Goal: Task Accomplishment & Management: Complete application form

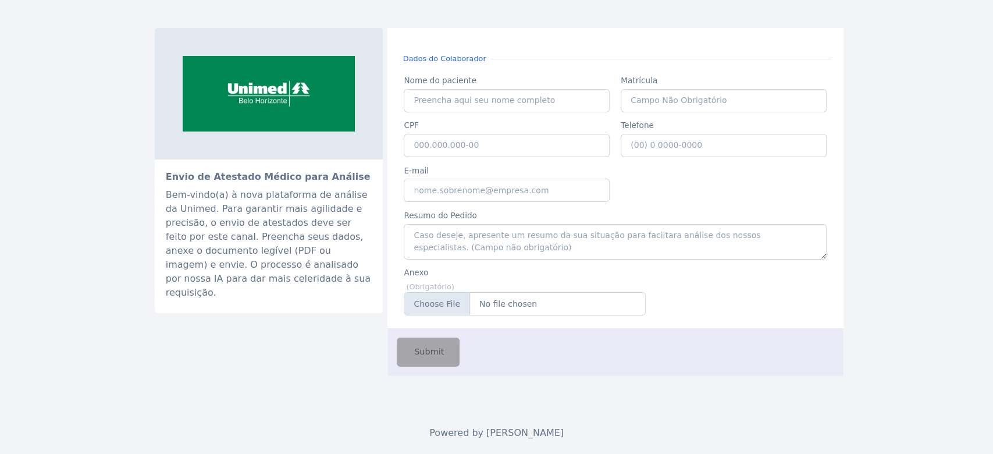
click at [744, 340] on div "Envio de Atestado Médico para Análise Bem-vindo(a) à nova plataforma de análise…" at bounding box center [496, 227] width 993 height 454
click at [452, 101] on input "Nome do paciente" at bounding box center [507, 100] width 206 height 23
type input "[PERSON_NAME]"
click at [698, 102] on input "Matrícula" at bounding box center [723, 100] width 206 height 23
type input "12667"
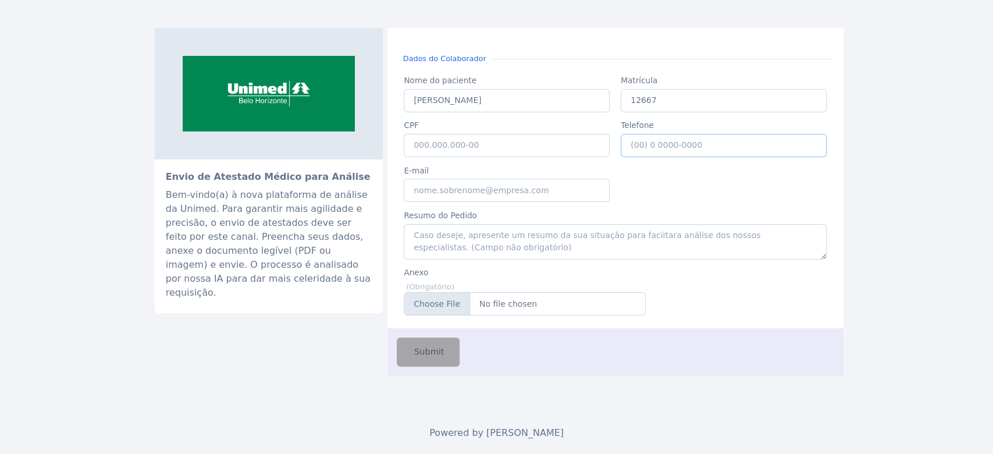
click at [651, 142] on input "Telefone" at bounding box center [723, 145] width 206 height 23
type input "[PHONE_NUMBER]"
drag, startPoint x: 707, startPoint y: 151, endPoint x: 777, endPoint y: 156, distance: 69.9
click at [744, 156] on input "[PHONE_NUMBER]" at bounding box center [723, 145] width 206 height 23
type input "(3"
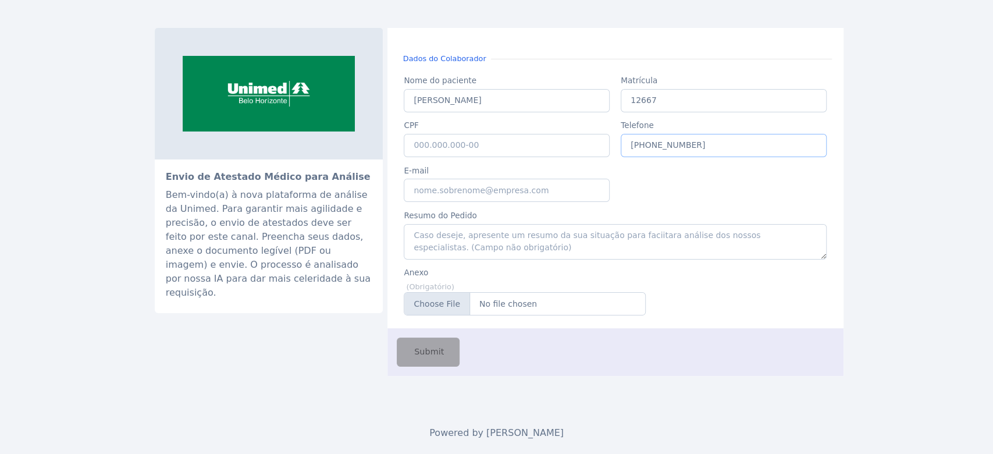
type input "[PHONE_NUMBER]"
click at [441, 139] on input "CPF" at bounding box center [507, 145] width 206 height 23
type input "049.638.626-38"
click at [435, 196] on input "E-mail" at bounding box center [507, 190] width 206 height 23
type input "[PERSON_NAME][EMAIL_ADDRESS][PERSON_NAME][DOMAIN_NAME]"
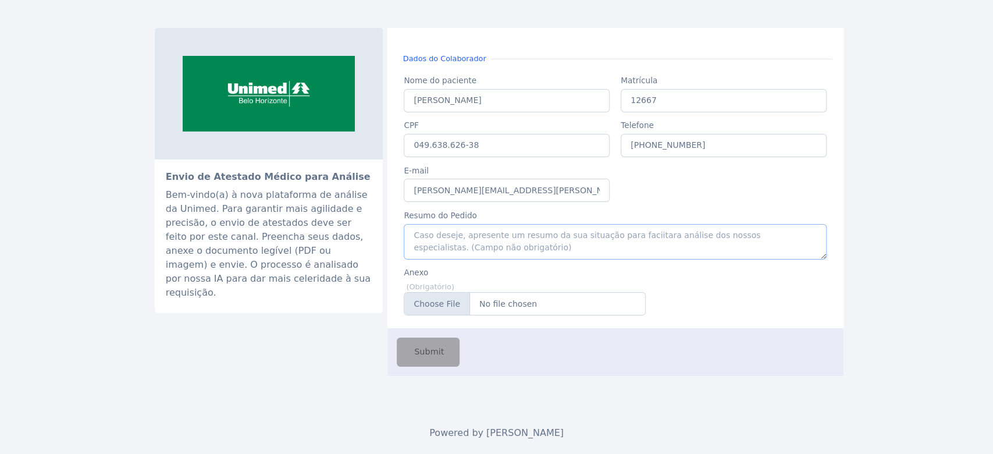
click at [450, 243] on textarea "Resumo do Pedido" at bounding box center [615, 241] width 422 height 35
type textarea "teste"
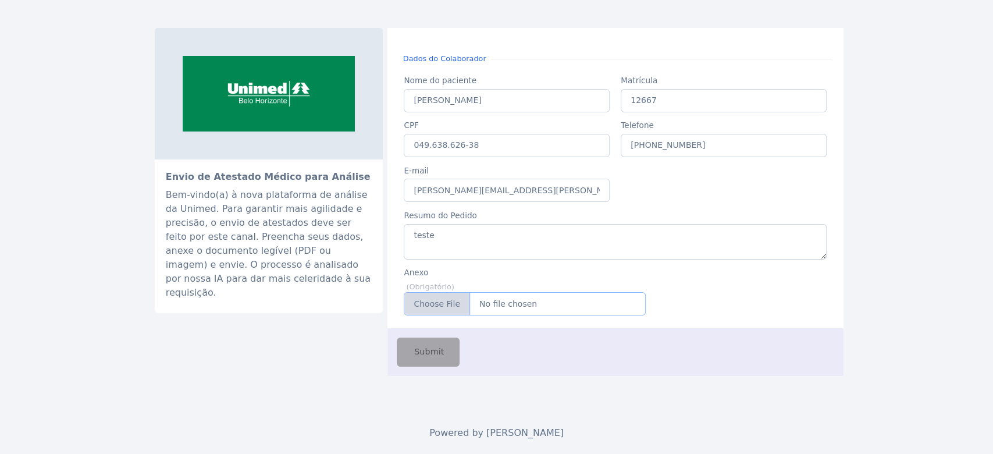
click at [477, 306] on input "Anexo" at bounding box center [525, 303] width 242 height 23
type input "C:\fakepath\Evidencias_TestesFluna_Finais.docx"
click at [429, 340] on span "Submit" at bounding box center [428, 351] width 32 height 13
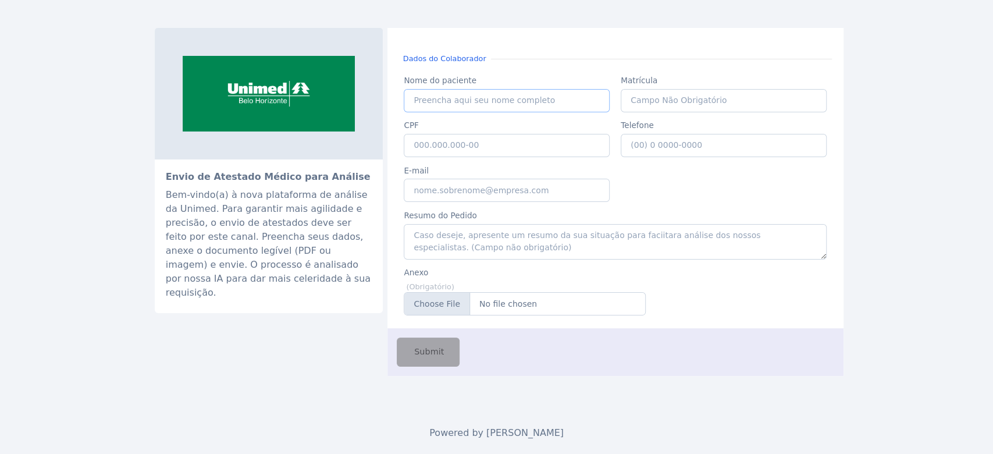
click at [437, 104] on input "Nome do paciente" at bounding box center [507, 100] width 206 height 23
type input "T"
type input "N"
drag, startPoint x: 411, startPoint y: 101, endPoint x: 493, endPoint y: 102, distance: 82.6
click at [493, 102] on input "Colaborador" at bounding box center [507, 100] width 206 height 23
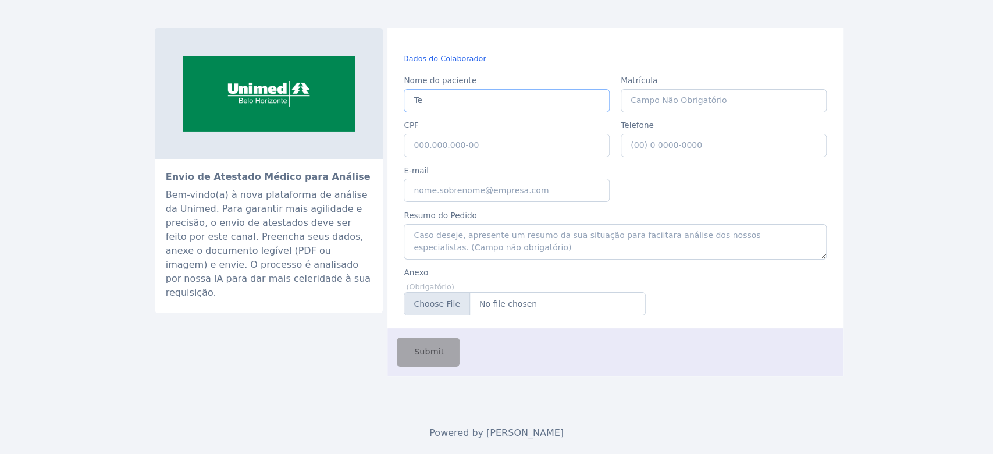
type input "T"
type input "Colaborador Teste"
click at [675, 102] on input "Matrícula" at bounding box center [723, 100] width 206 height 23
drag, startPoint x: 661, startPoint y: 100, endPoint x: 613, endPoint y: 100, distance: 47.1
click at [613, 100] on div "Nome do paciente Nome do paciente Colaborador Teste Matrícula Matrícula 112225 …" at bounding box center [615, 193] width 434 height 248
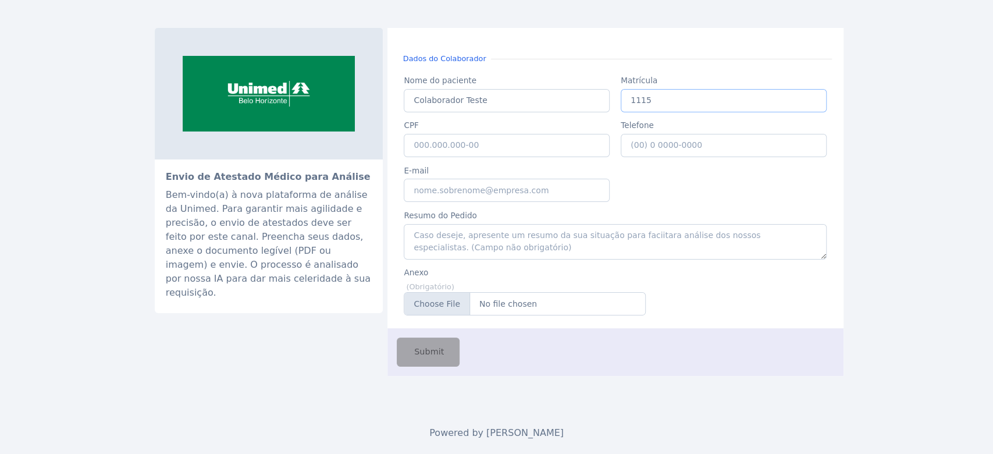
type input "1115"
click at [500, 149] on input "CPF" at bounding box center [507, 145] width 206 height 23
type input "049.638.626-38"
click at [483, 191] on input "E-mail" at bounding box center [507, 190] width 206 height 23
type input "A"
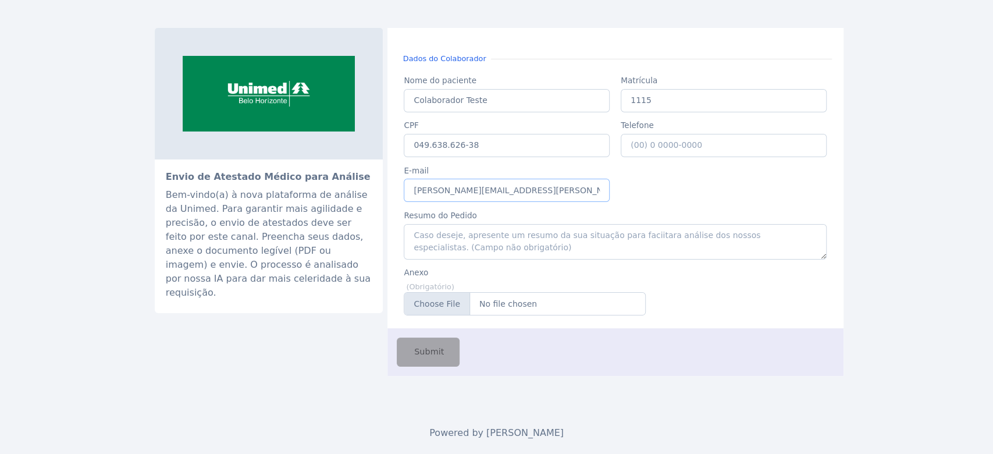
type input "adriana.defreitas@unimedbh.com.br"
click at [475, 242] on textarea "Resumo do Pedido" at bounding box center [615, 241] width 422 height 35
type textarea "teste"
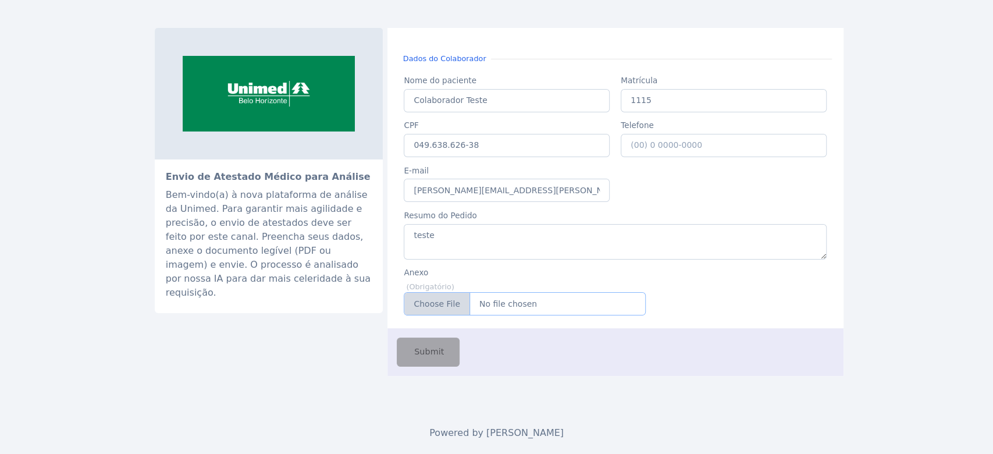
click at [536, 306] on input "Anexo" at bounding box center [525, 303] width 242 height 23
type input "C:\fakepath\Evidencias_TestesFluna_Finais.docx"
click at [437, 352] on span "Submit" at bounding box center [428, 351] width 32 height 13
